Goal: Task Accomplishment & Management: Use online tool/utility

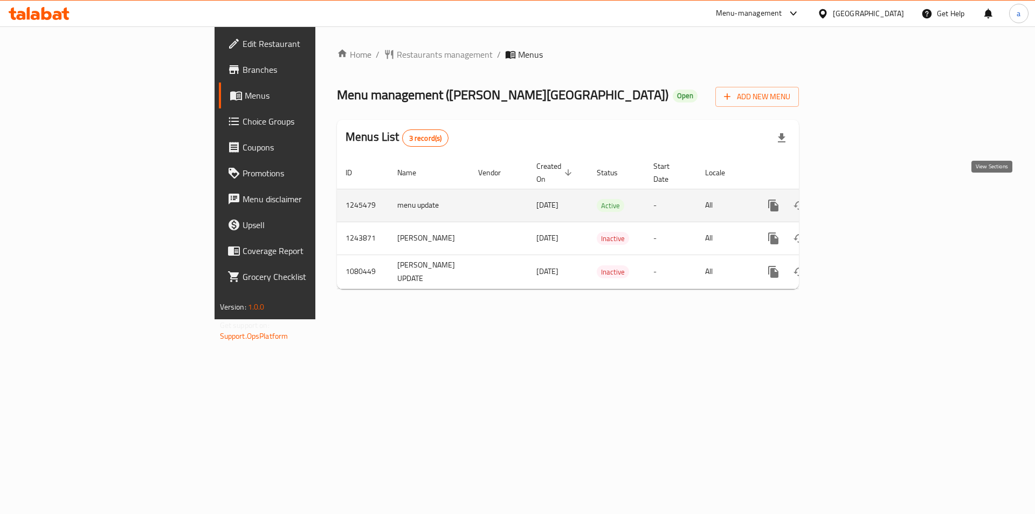
click at [864, 192] on link "enhanced table" at bounding box center [851, 205] width 26 height 26
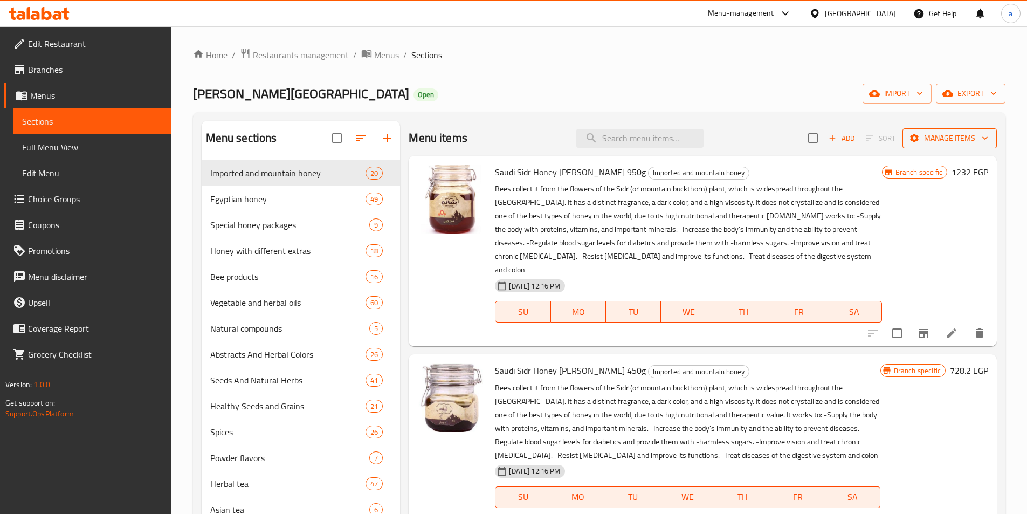
click at [941, 139] on span "Manage items" at bounding box center [949, 138] width 77 height 13
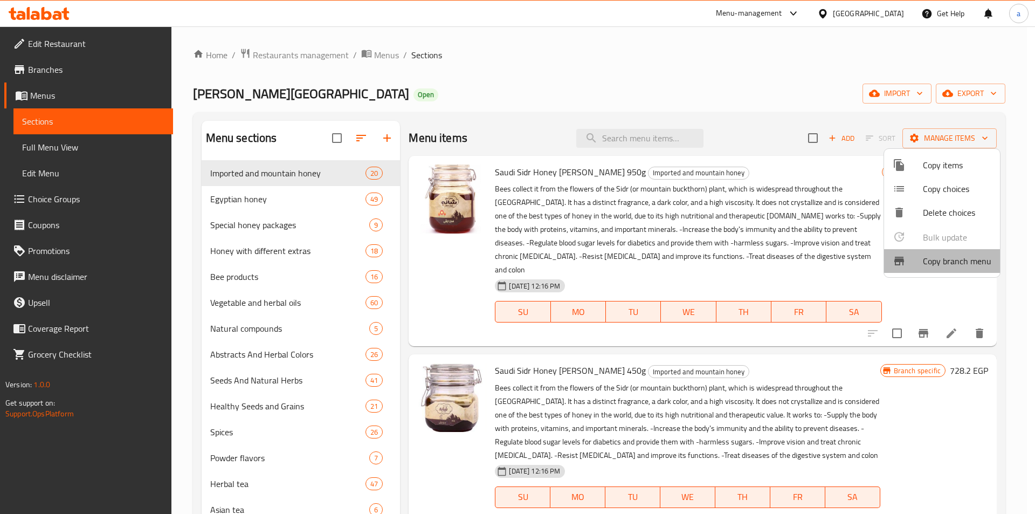
click at [952, 258] on span "Copy branch menu" at bounding box center [957, 260] width 68 height 13
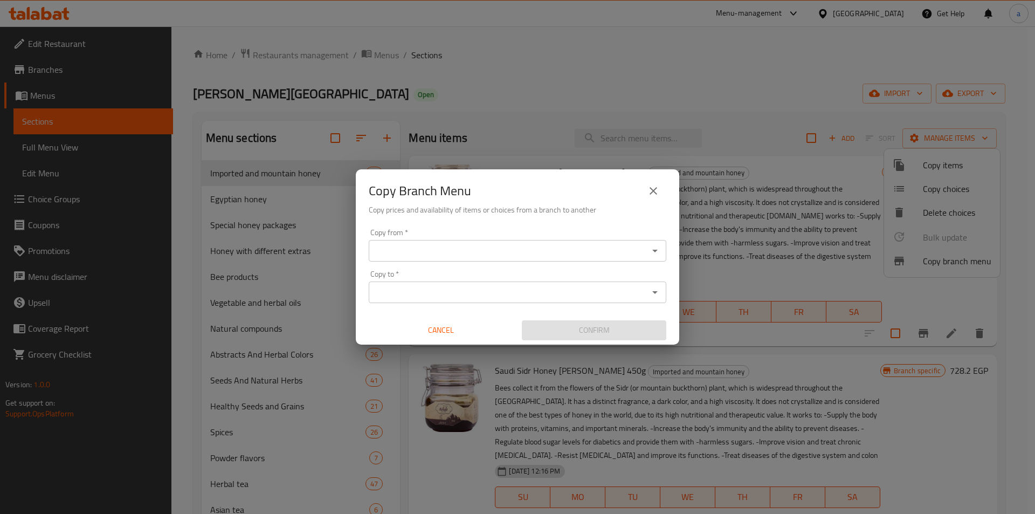
click at [609, 253] on input "Copy from   *" at bounding box center [508, 250] width 273 height 15
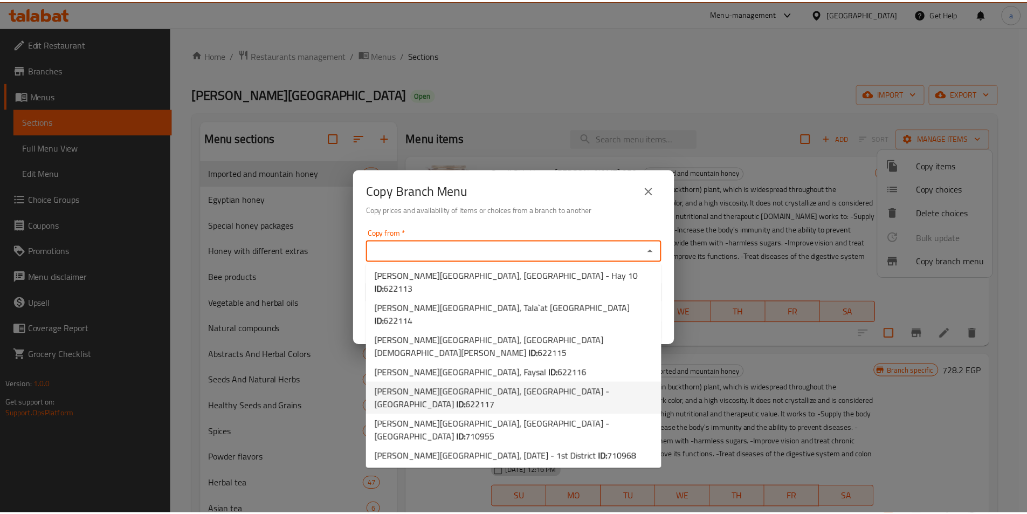
scroll to position [75, 0]
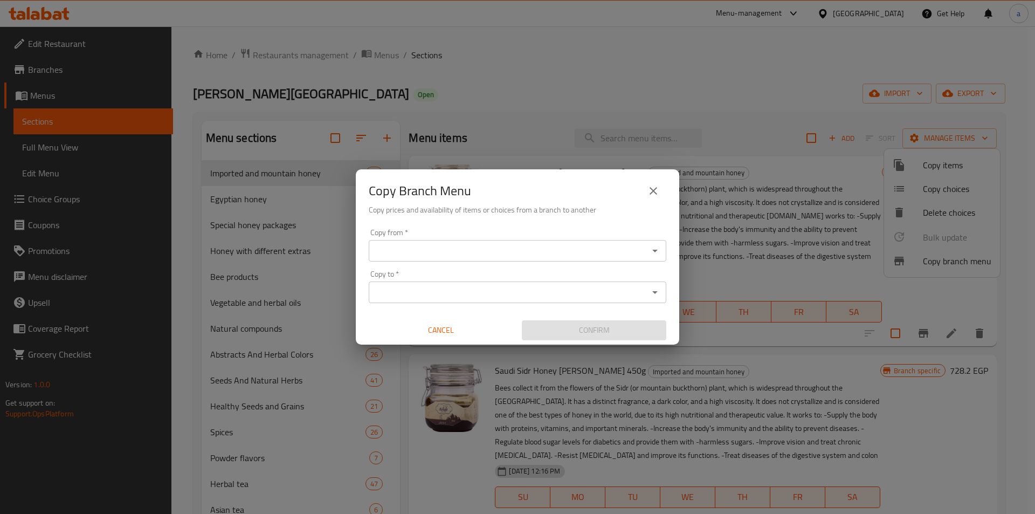
click at [590, 106] on div "Copy Branch Menu Copy prices and availability of items or choices from a branch…" at bounding box center [517, 257] width 1035 height 514
click at [653, 188] on icon "close" at bounding box center [653, 190] width 13 height 13
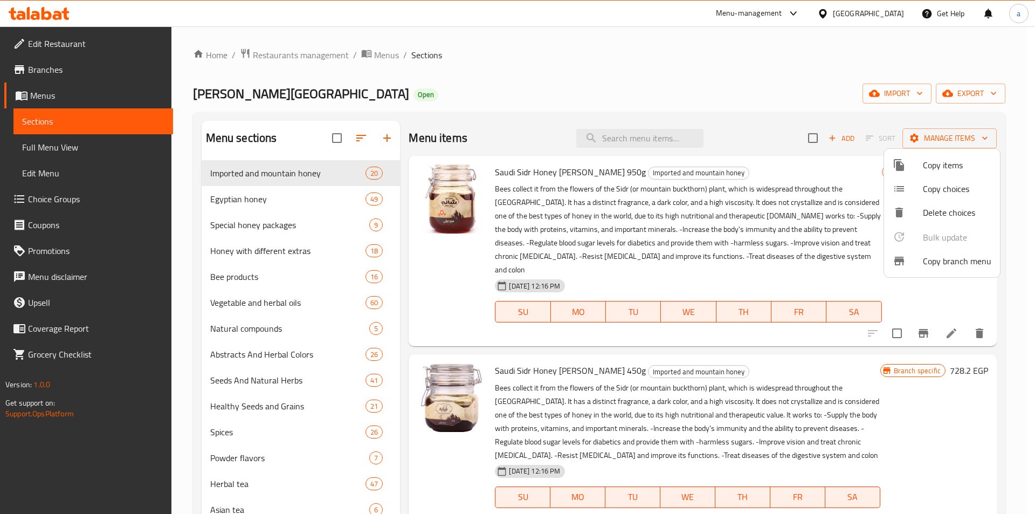
click at [44, 76] on div at bounding box center [517, 257] width 1035 height 514
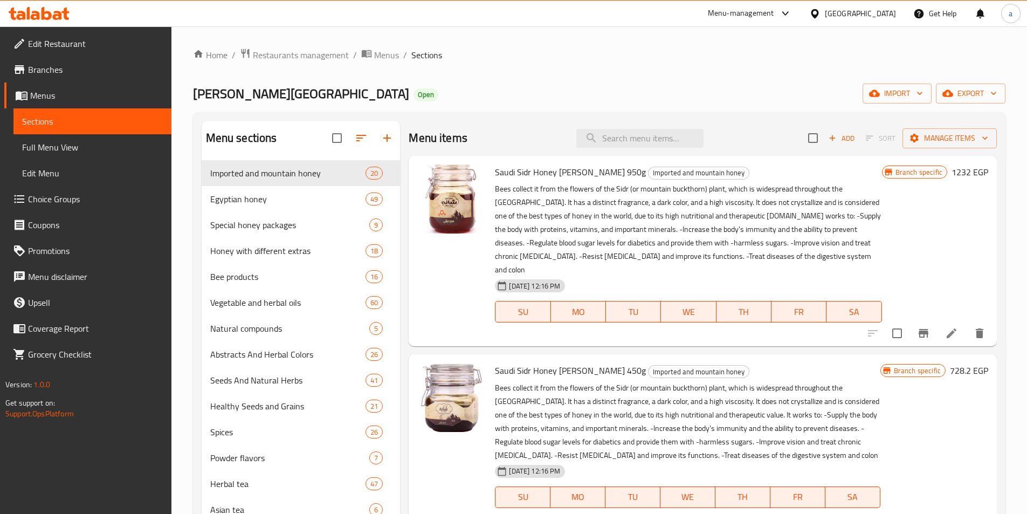
click at [44, 76] on span "Branches" at bounding box center [95, 69] width 135 height 13
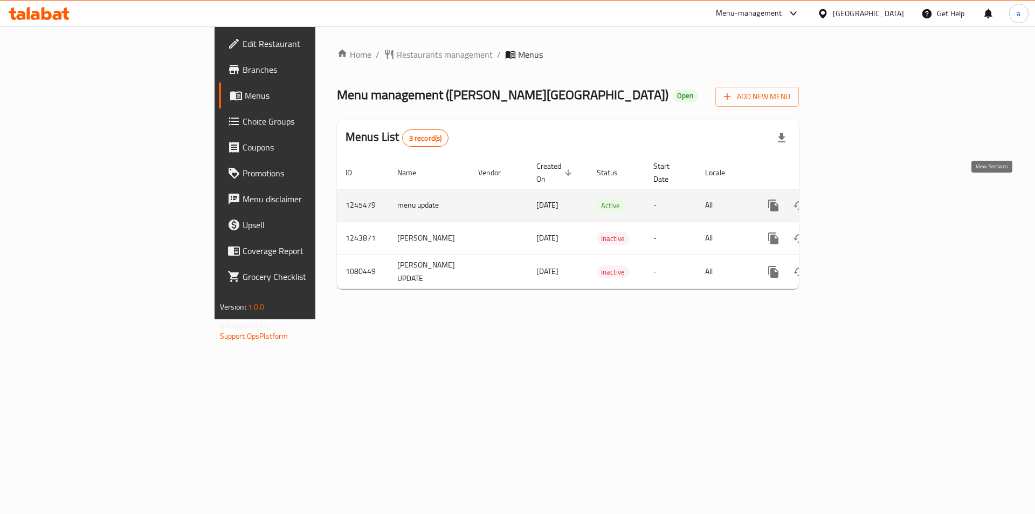
click at [864, 201] on link "enhanced table" at bounding box center [851, 205] width 26 height 26
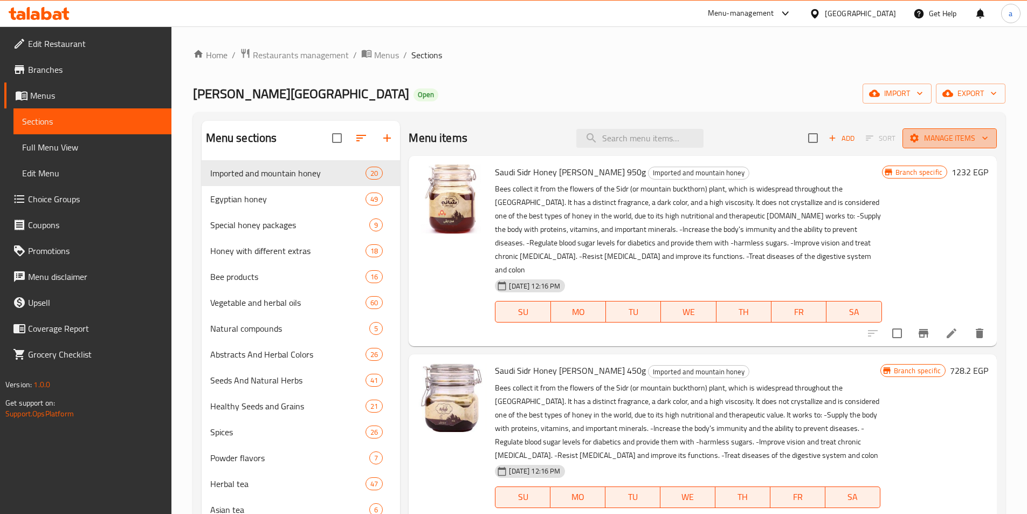
click at [939, 141] on span "Manage items" at bounding box center [949, 138] width 77 height 13
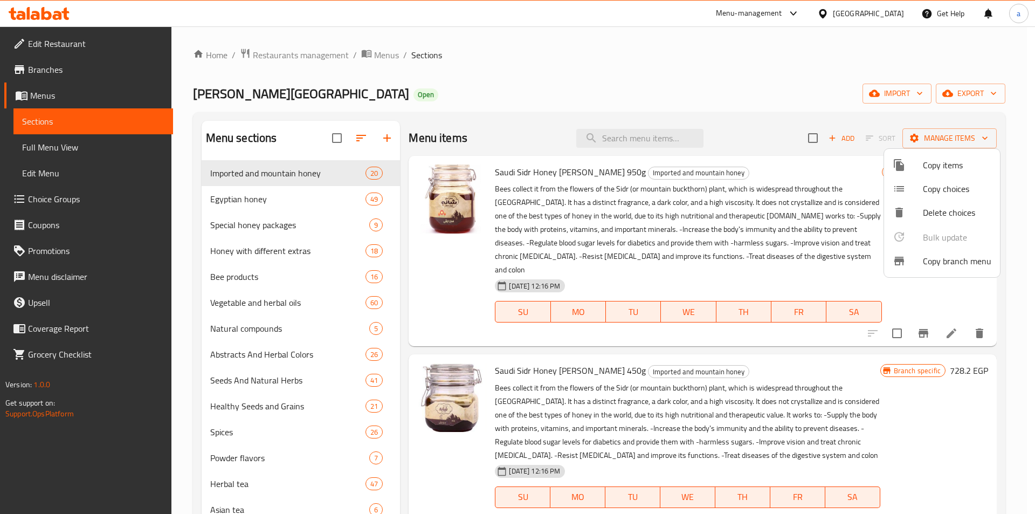
click at [50, 74] on div at bounding box center [517, 257] width 1035 height 514
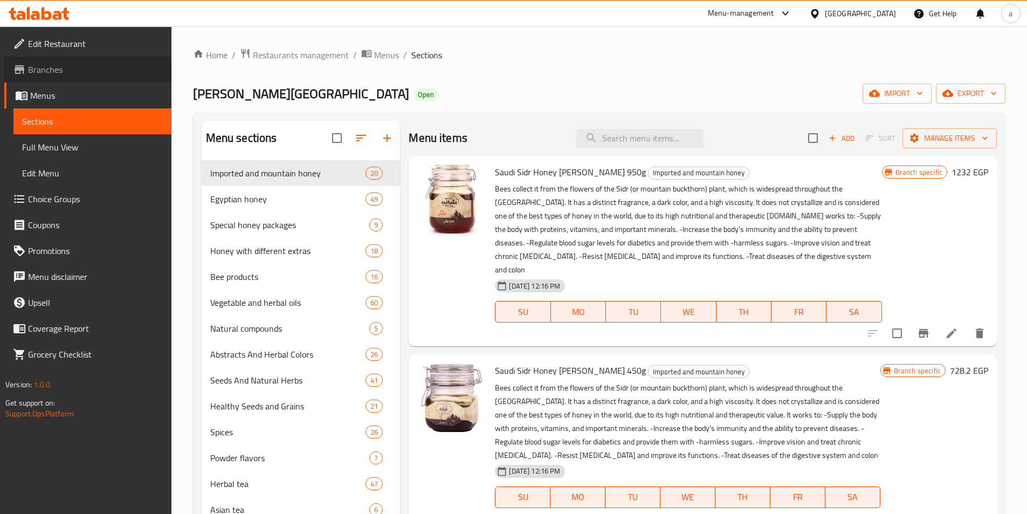
click at [50, 74] on span "Branches" at bounding box center [95, 69] width 135 height 13
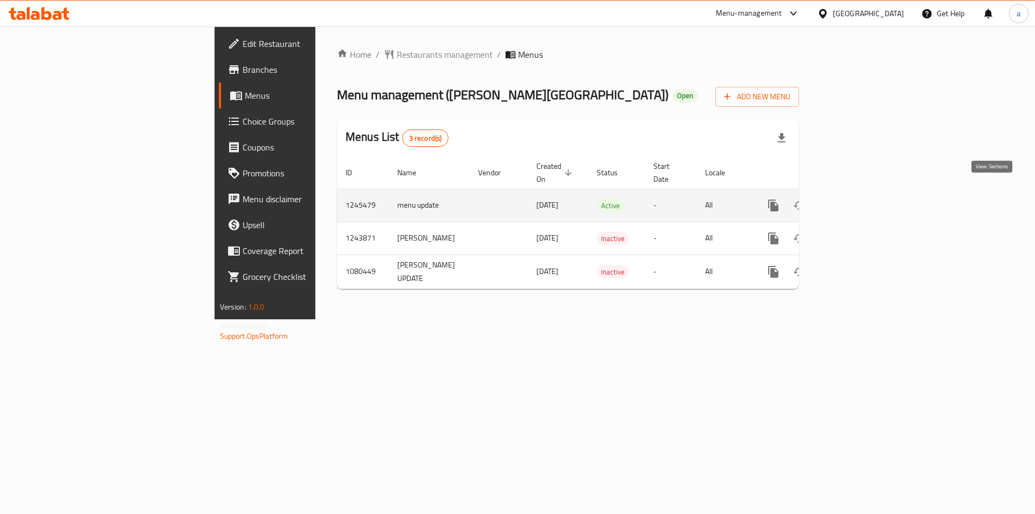
click at [856, 201] on icon "enhanced table" at bounding box center [851, 206] width 10 height 10
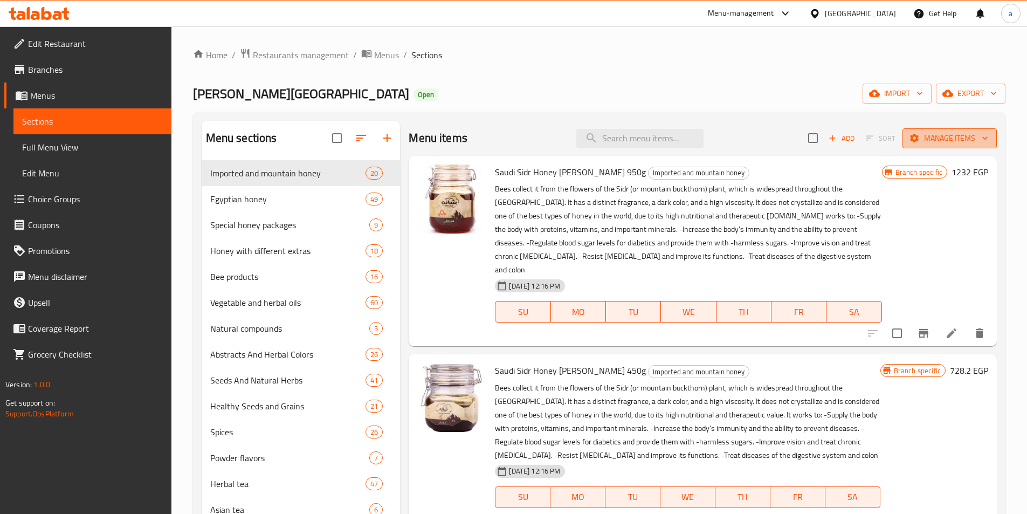
click at [935, 142] on span "Manage items" at bounding box center [949, 138] width 77 height 13
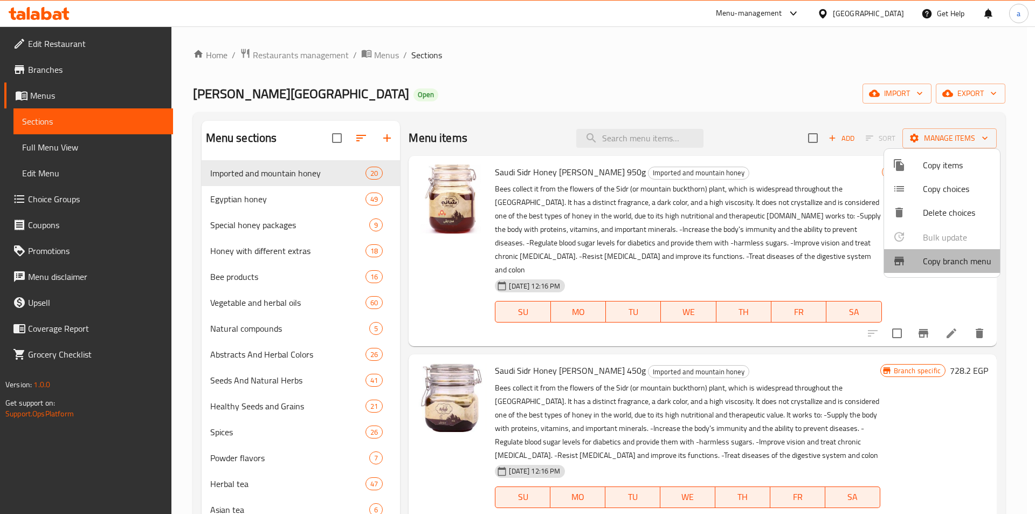
click at [943, 259] on span "Copy branch menu" at bounding box center [957, 260] width 68 height 13
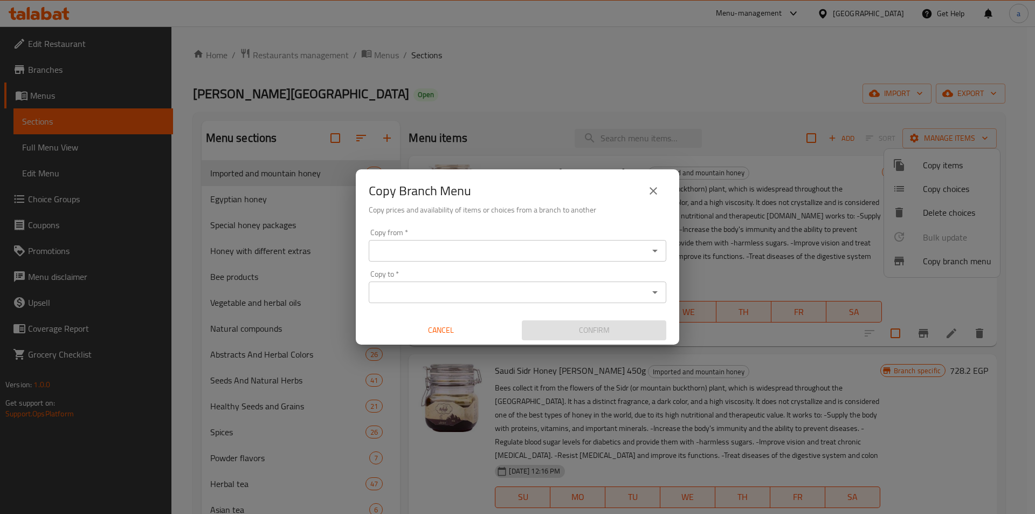
click at [547, 253] on input "Copy from   *" at bounding box center [508, 250] width 273 height 15
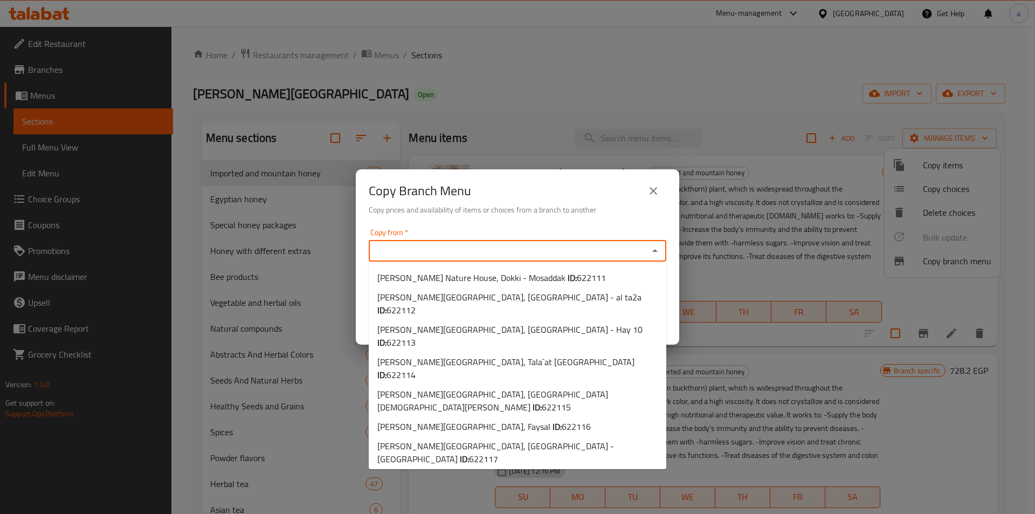
paste input "772973"
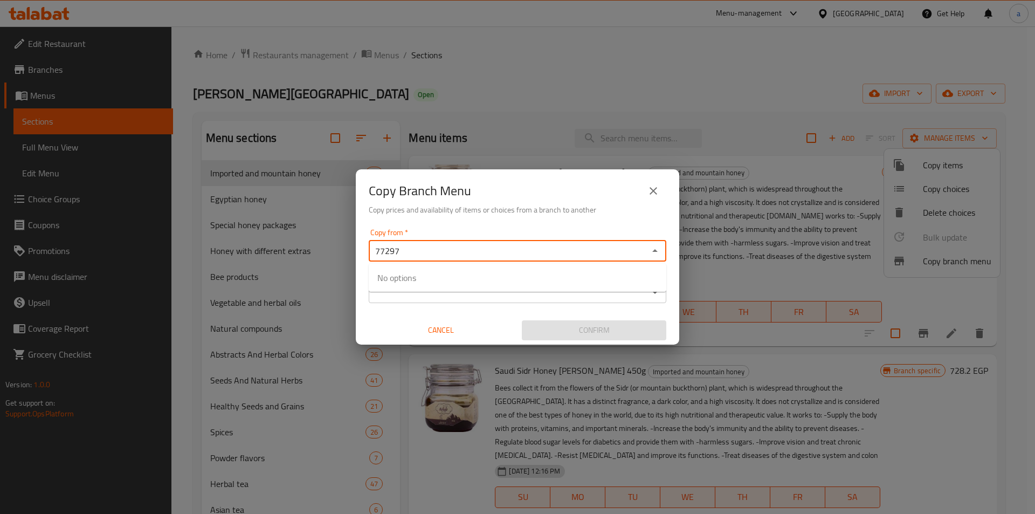
click at [546, 253] on input "77297" at bounding box center [508, 250] width 273 height 15
paste input "3"
click at [630, 253] on input "772973" at bounding box center [508, 250] width 273 height 15
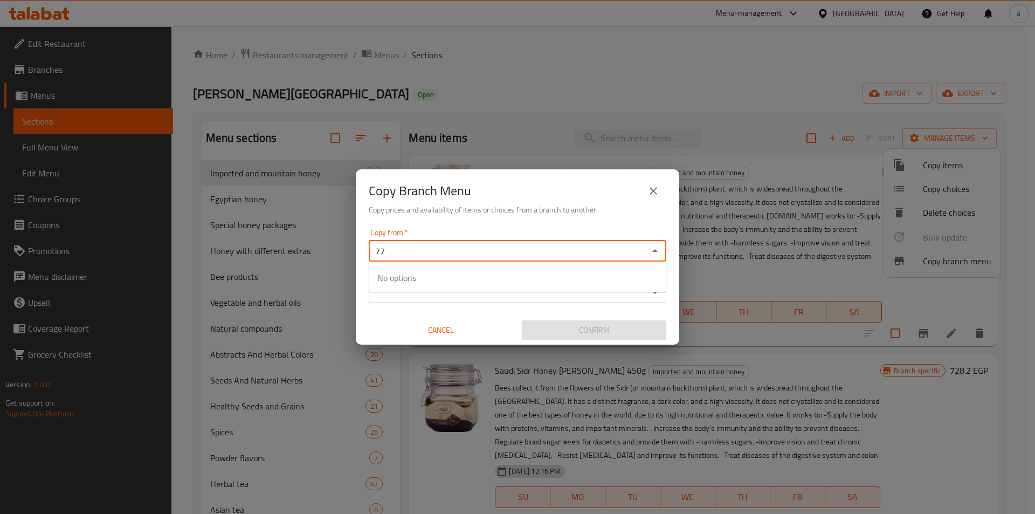
type input "7"
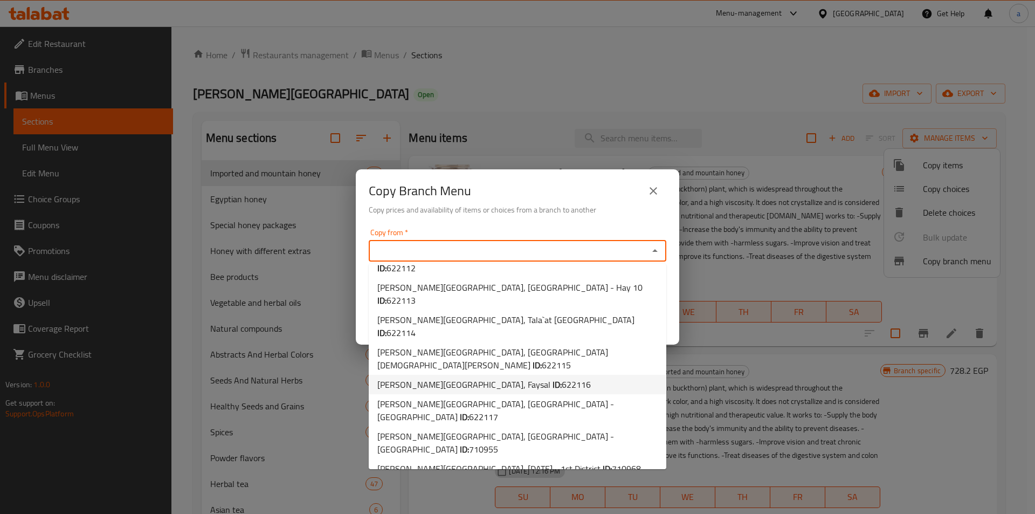
scroll to position [75, 0]
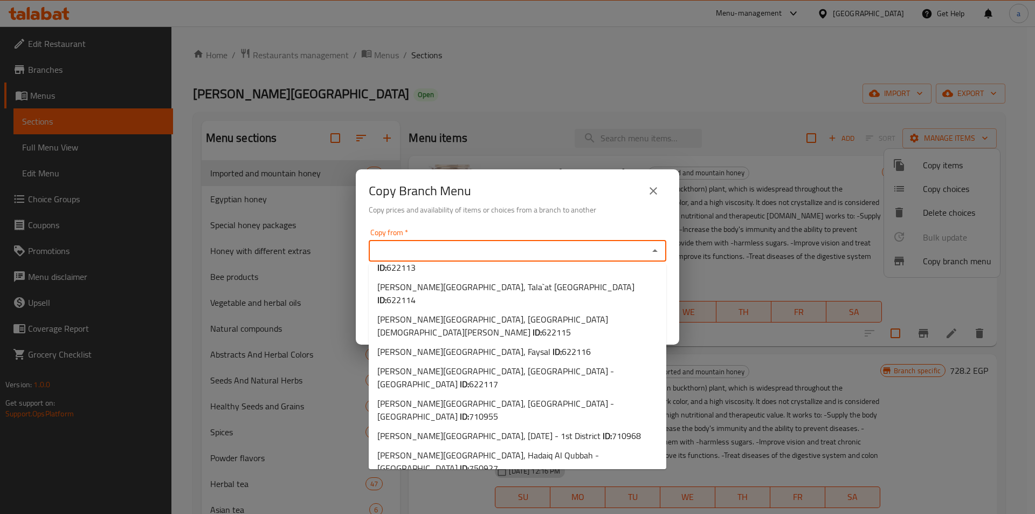
type input "Shana Nature House, Tagammoa 5 - El Banafseg Buildings"
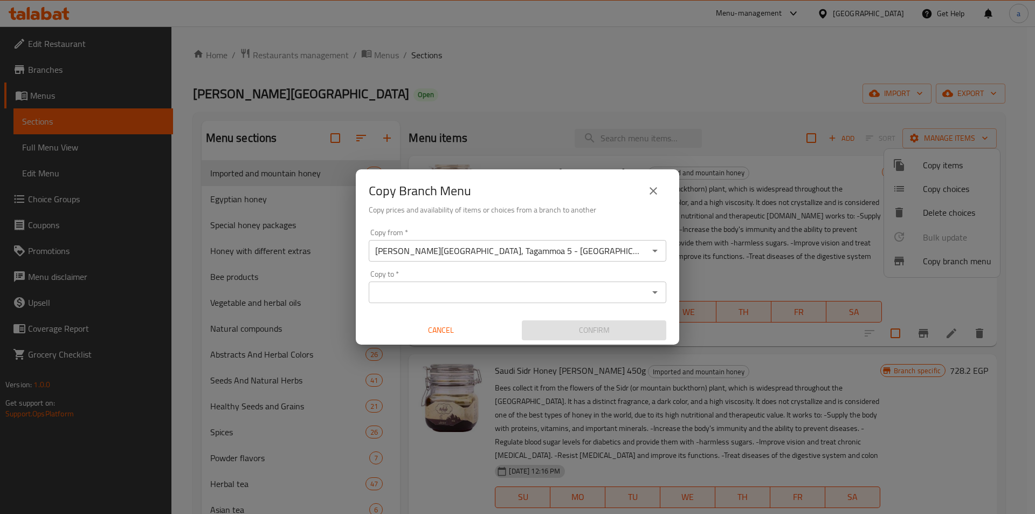
click at [501, 294] on input "Copy to   *" at bounding box center [508, 292] width 273 height 15
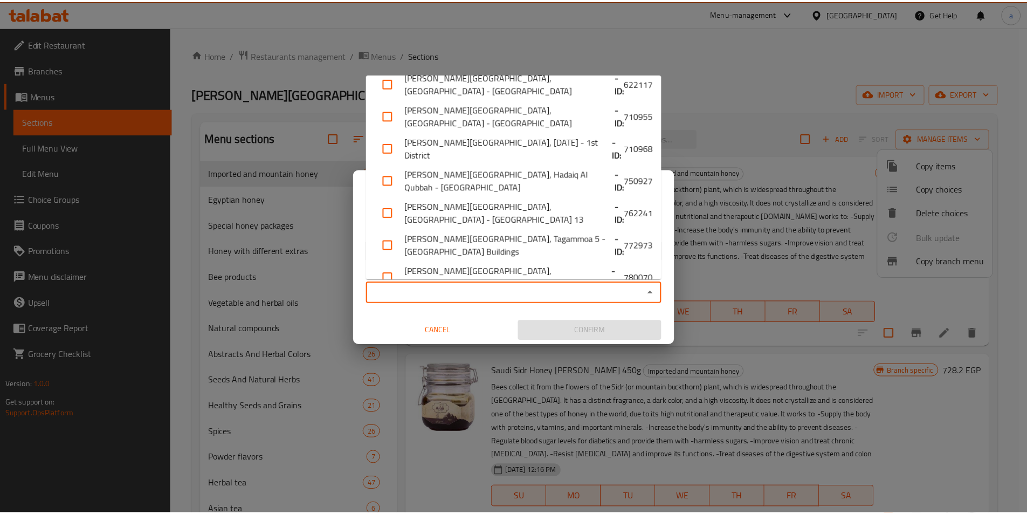
scroll to position [256, 0]
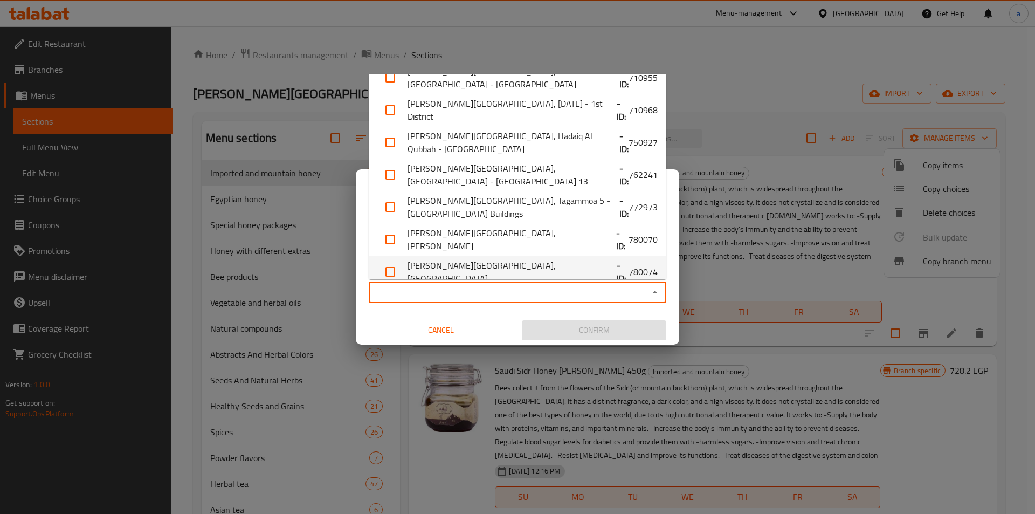
click at [578, 259] on li "Shana Nature House, El Galaa - ID: 780074" at bounding box center [518, 271] width 298 height 32
checkbox input "true"
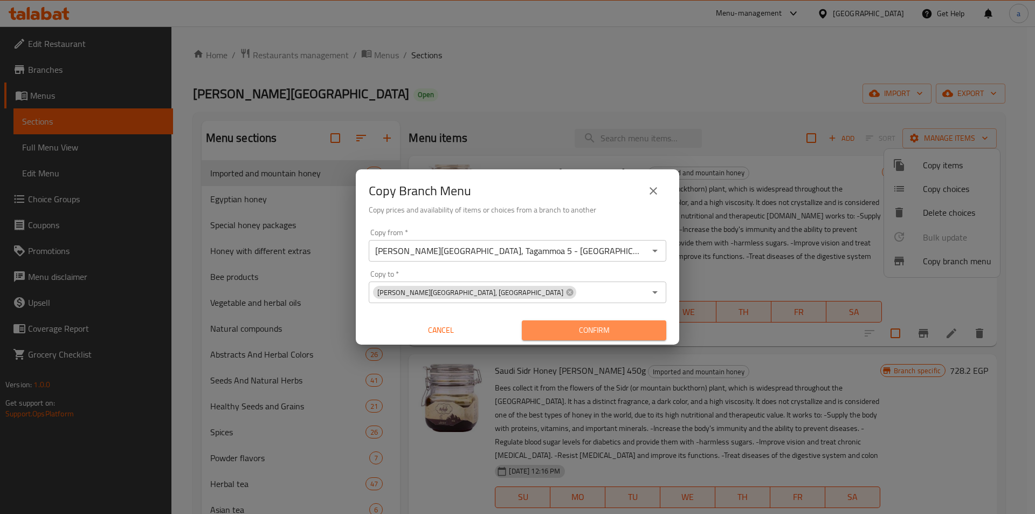
click at [593, 329] on span "Confirm" at bounding box center [593, 329] width 127 height 13
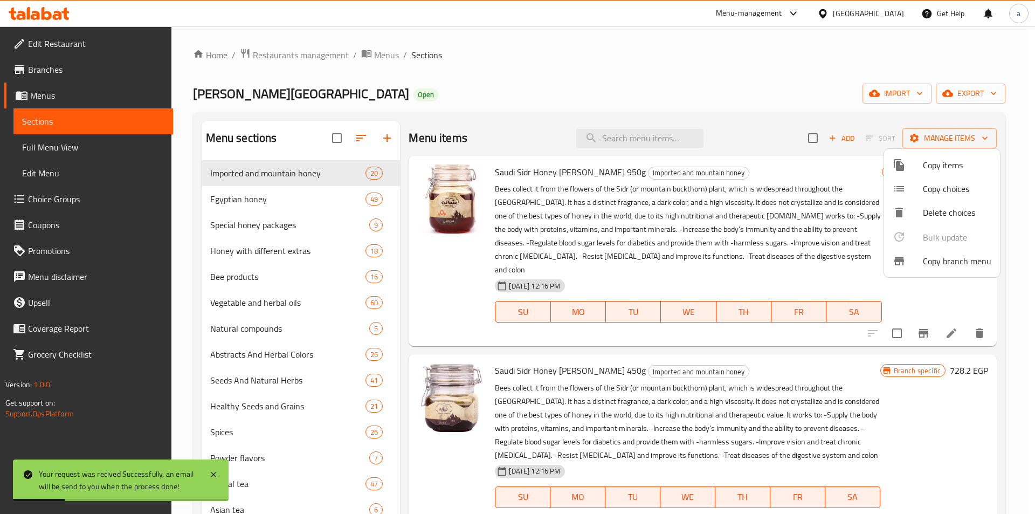
click at [49, 68] on div at bounding box center [517, 257] width 1035 height 514
